Goal: Find specific page/section: Find specific page/section

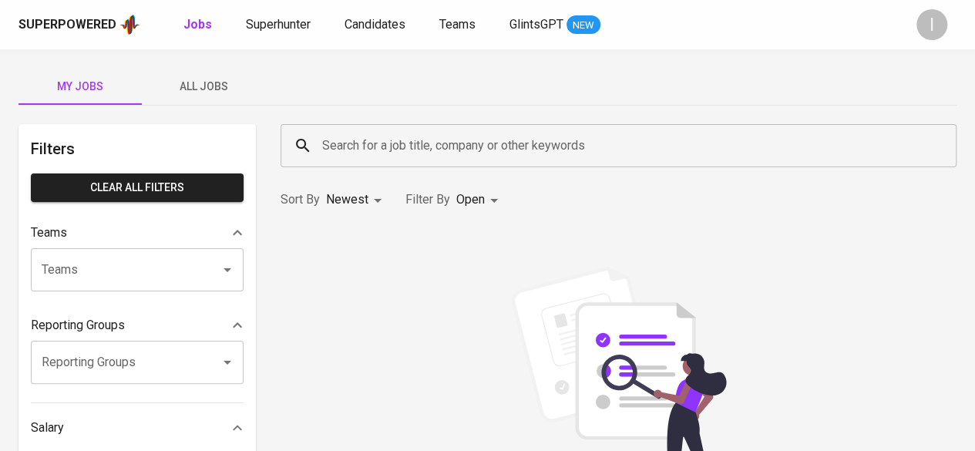
click at [426, 141] on input "Search for a job title, company or other keywords" at bounding box center [622, 145] width 608 height 29
click at [298, 18] on span "Superhunter" at bounding box center [278, 24] width 65 height 15
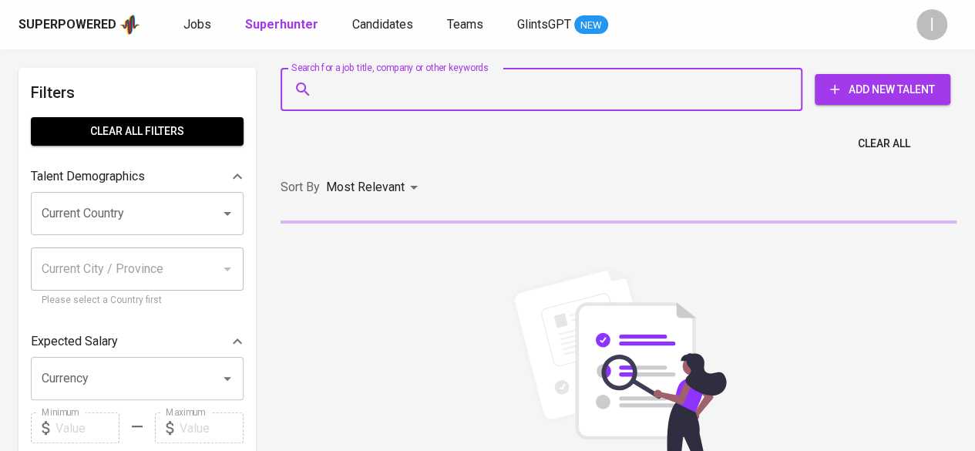
click at [381, 81] on input "Search for a job title, company or other keywords" at bounding box center [545, 89] width 454 height 29
paste input "saritama food processing"
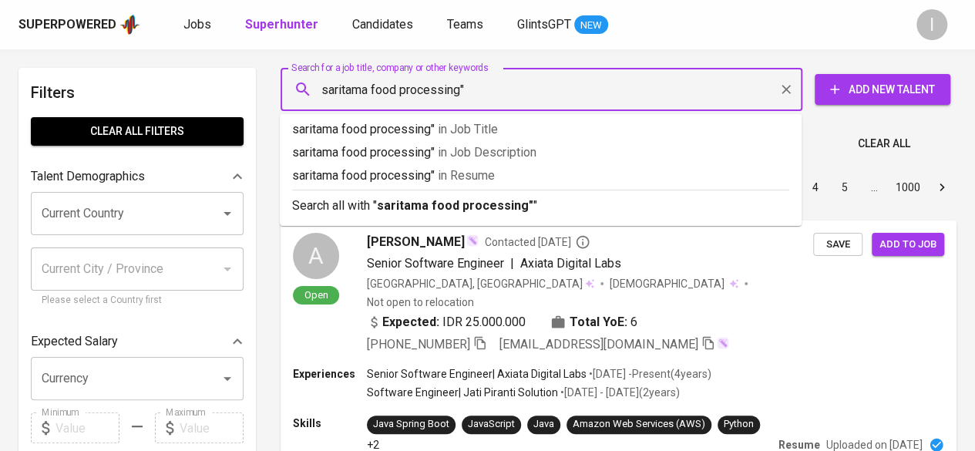
click at [322, 87] on input "saritama food processing"" at bounding box center [545, 89] width 454 height 29
type input ""saritama food processing""
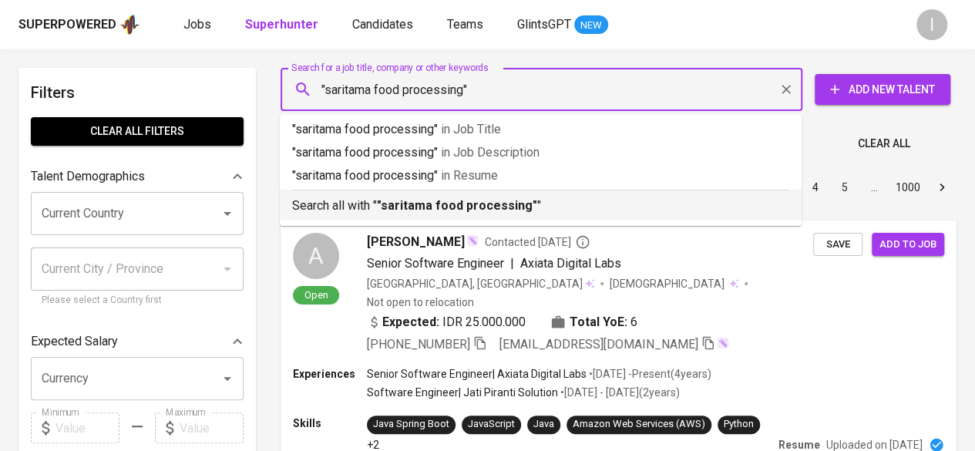
click at [472, 207] on b ""saritama food processing"" at bounding box center [457, 205] width 160 height 15
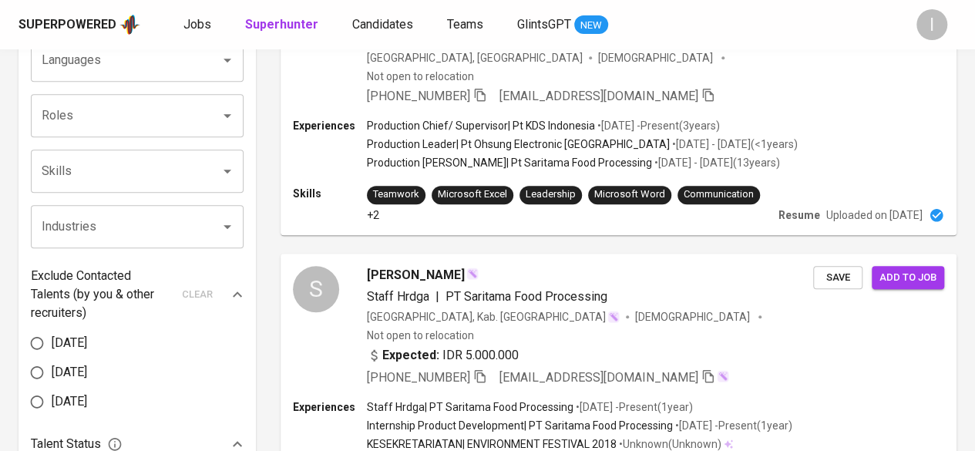
scroll to position [559, 0]
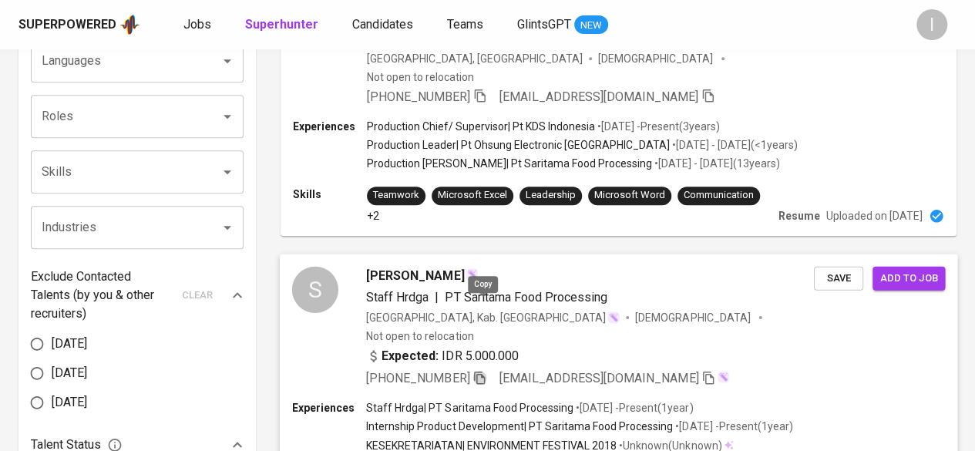
click at [484, 370] on icon "button" at bounding box center [480, 377] width 14 height 14
